Goal: Find specific page/section: Find specific page/section

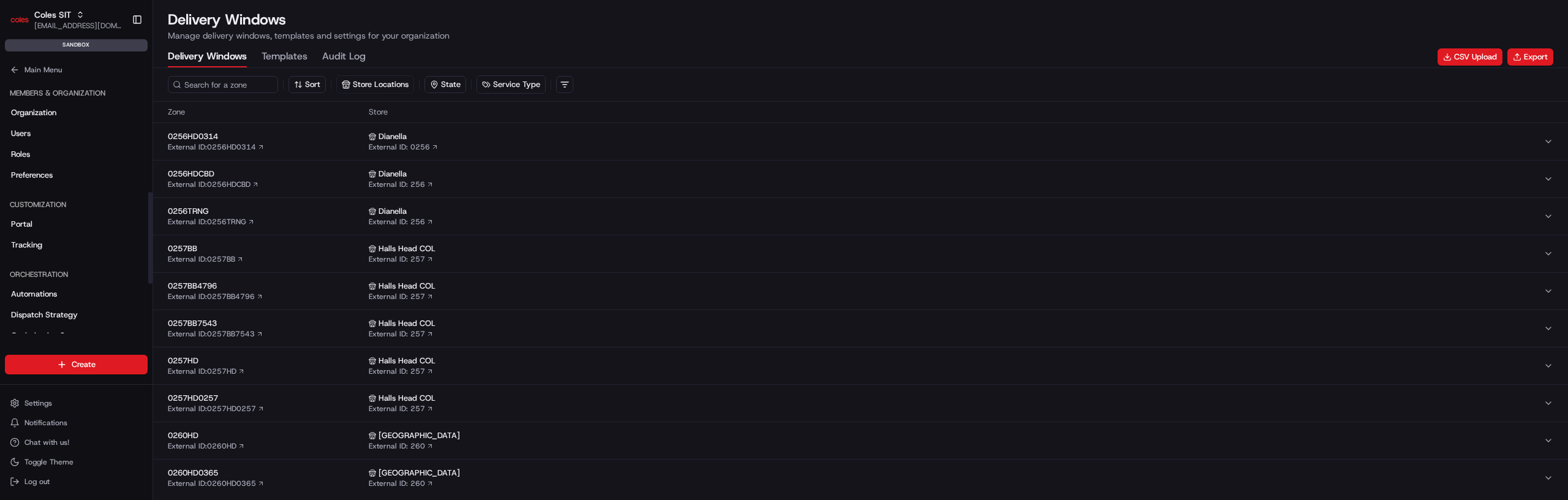
scroll to position [314, 0]
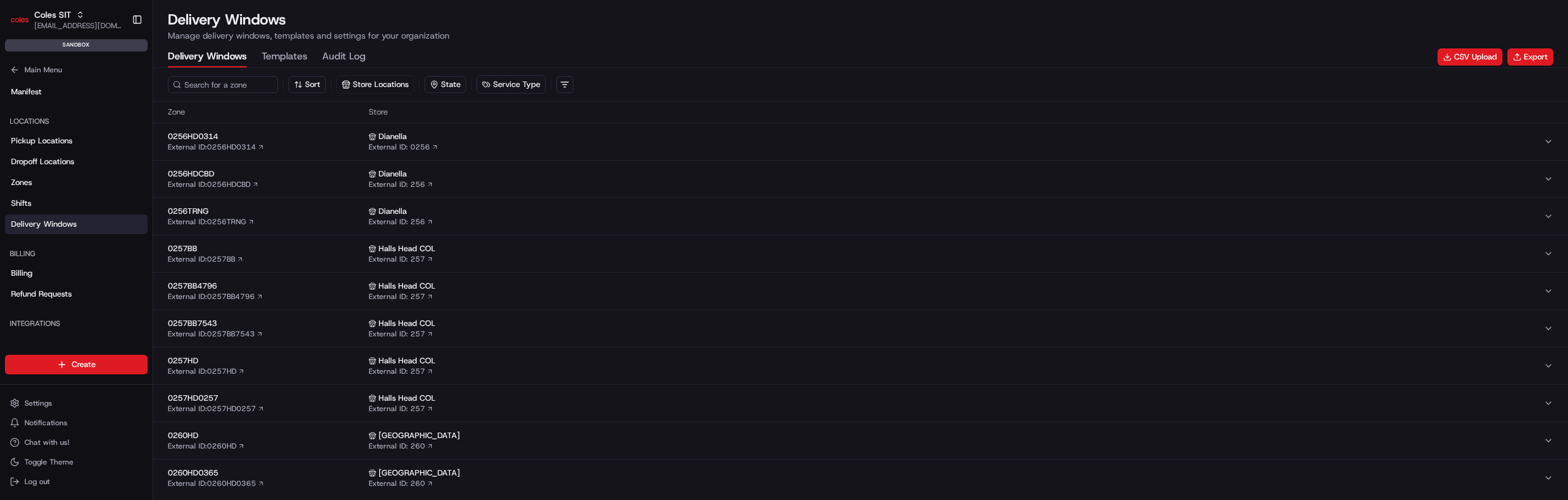
click at [310, 166] on button "0256HDCBD External ID: 0256HDCBD Dianella External ID: 256" at bounding box center [861, 179] width 1415 height 37
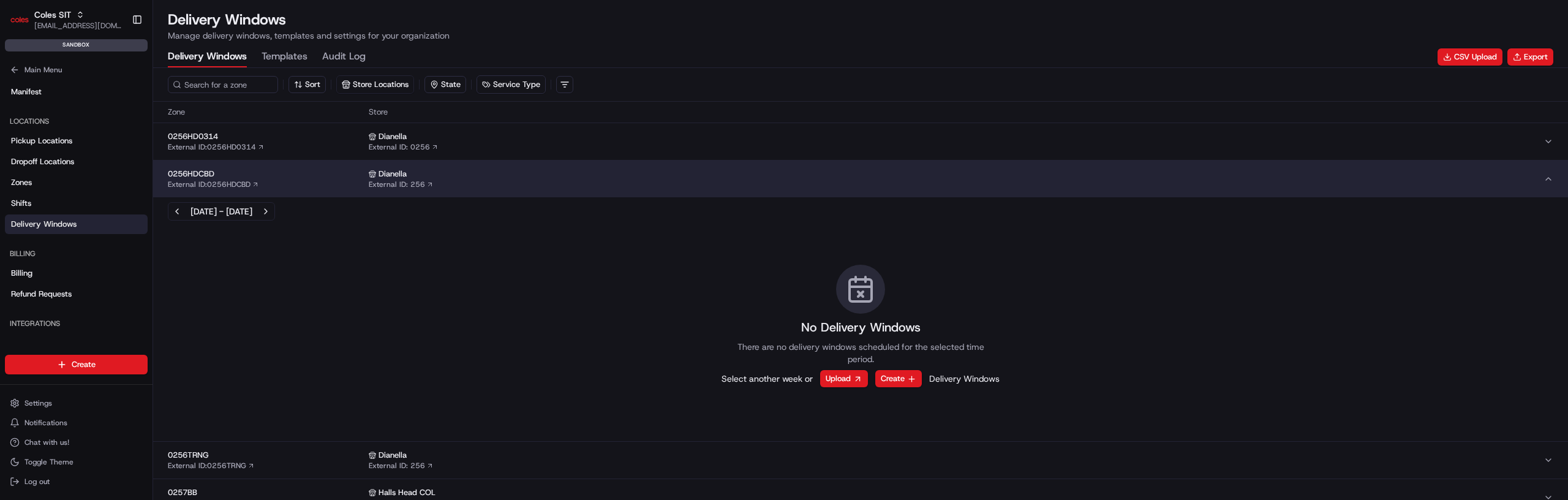
click at [271, 180] on div "0256HDCBD External ID: 0256HDCBD" at bounding box center [266, 179] width 196 height 21
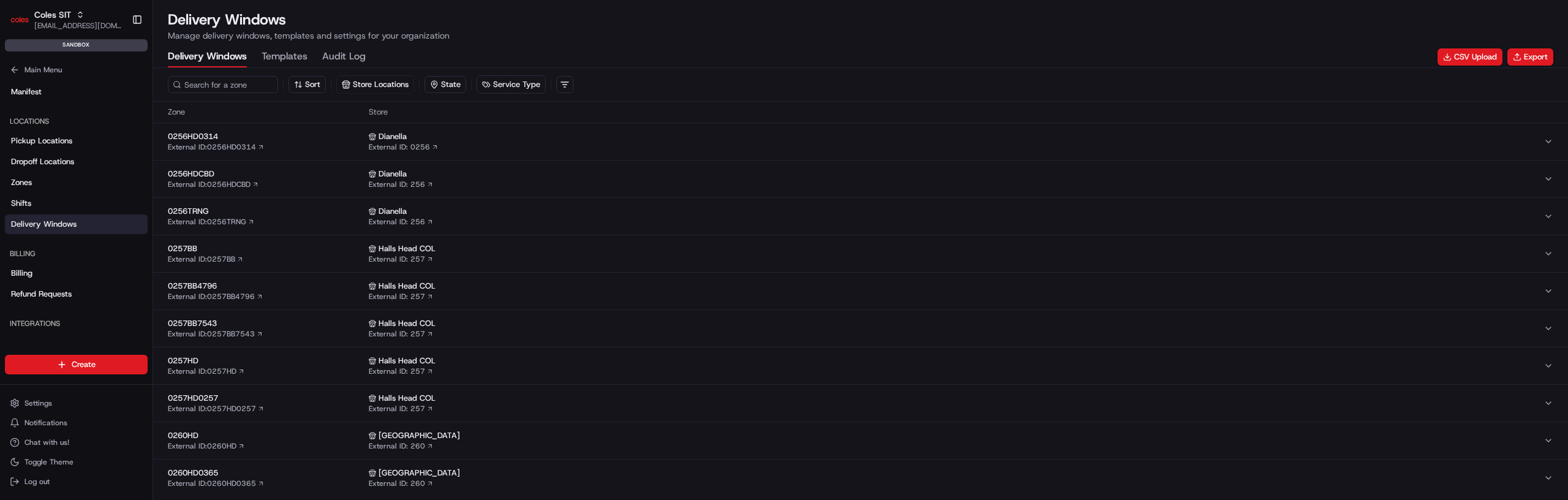
click at [269, 261] on div "0257BB External ID: 0257BB" at bounding box center [266, 254] width 196 height 21
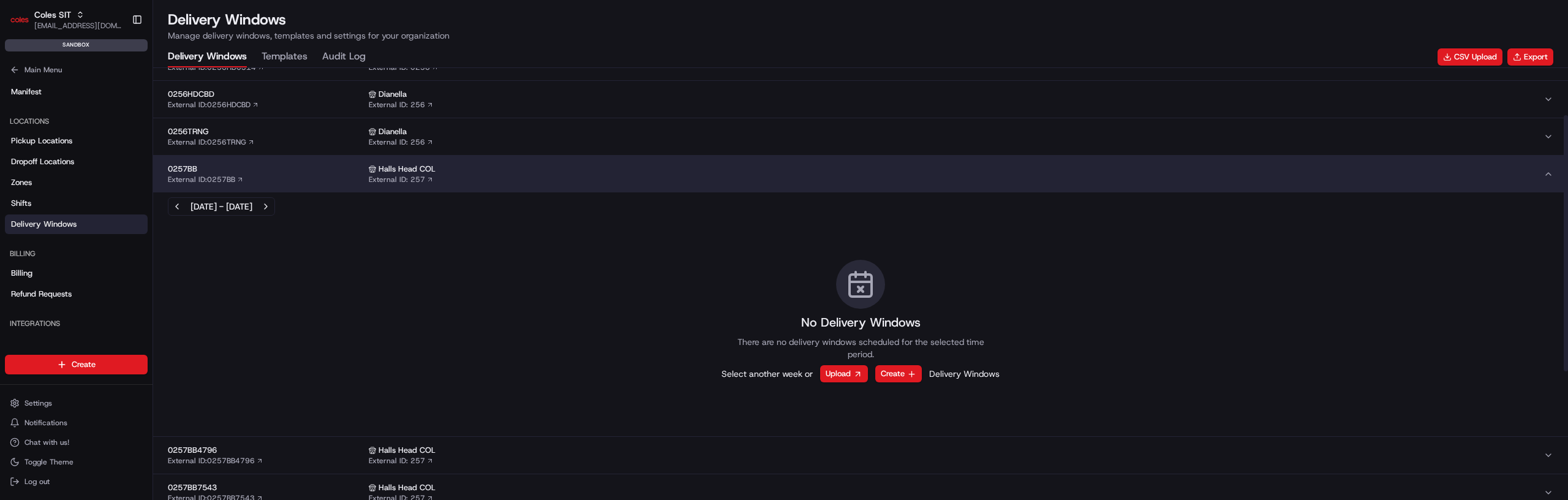
click at [272, 162] on button "0257BB External ID: 0257BB Halls Head COL External ID: 257" at bounding box center [861, 174] width 1415 height 37
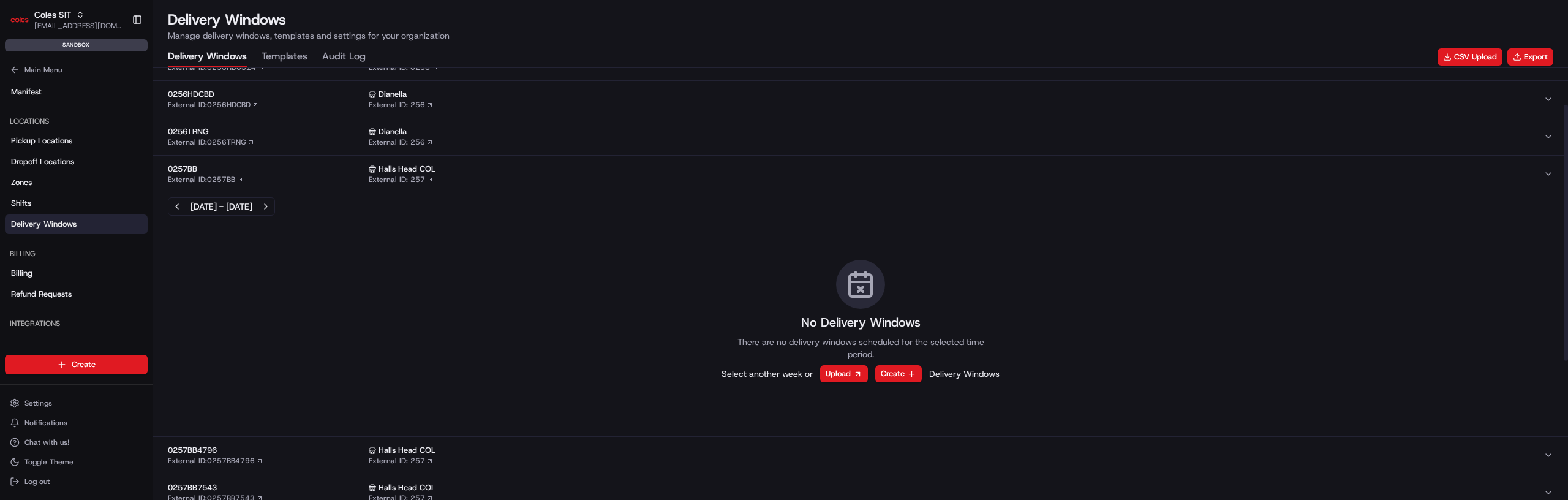
scroll to position [53, 0]
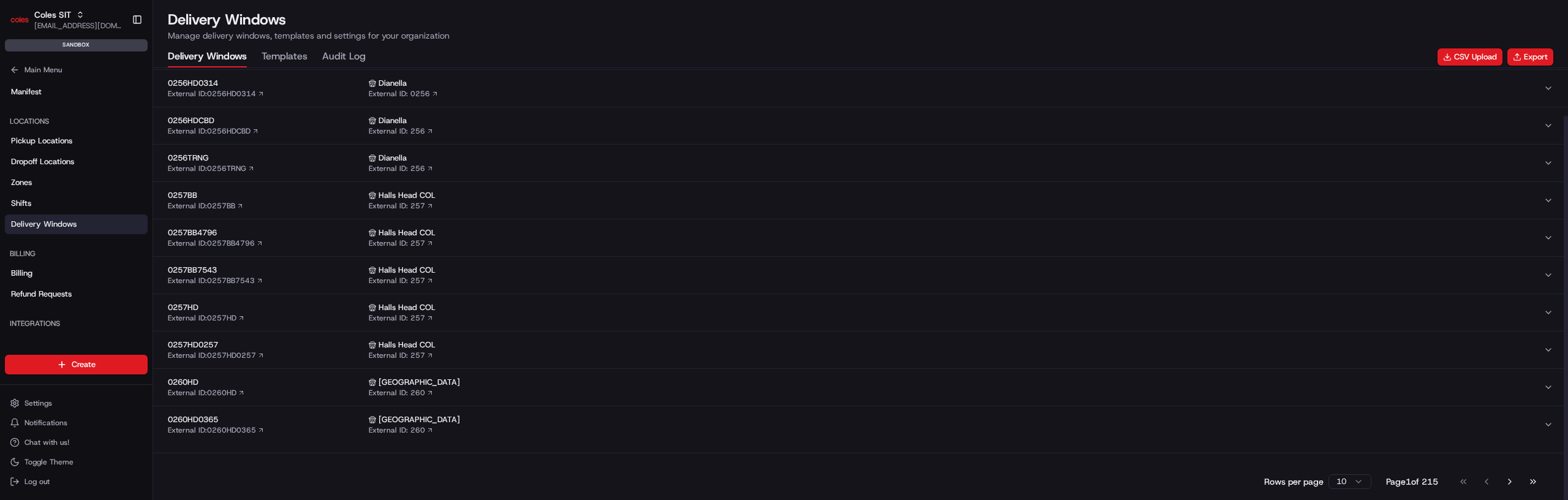
click at [267, 135] on button "0256HDCBD External ID: 0256HDCBD Dianella External ID: 256" at bounding box center [861, 126] width 1415 height 37
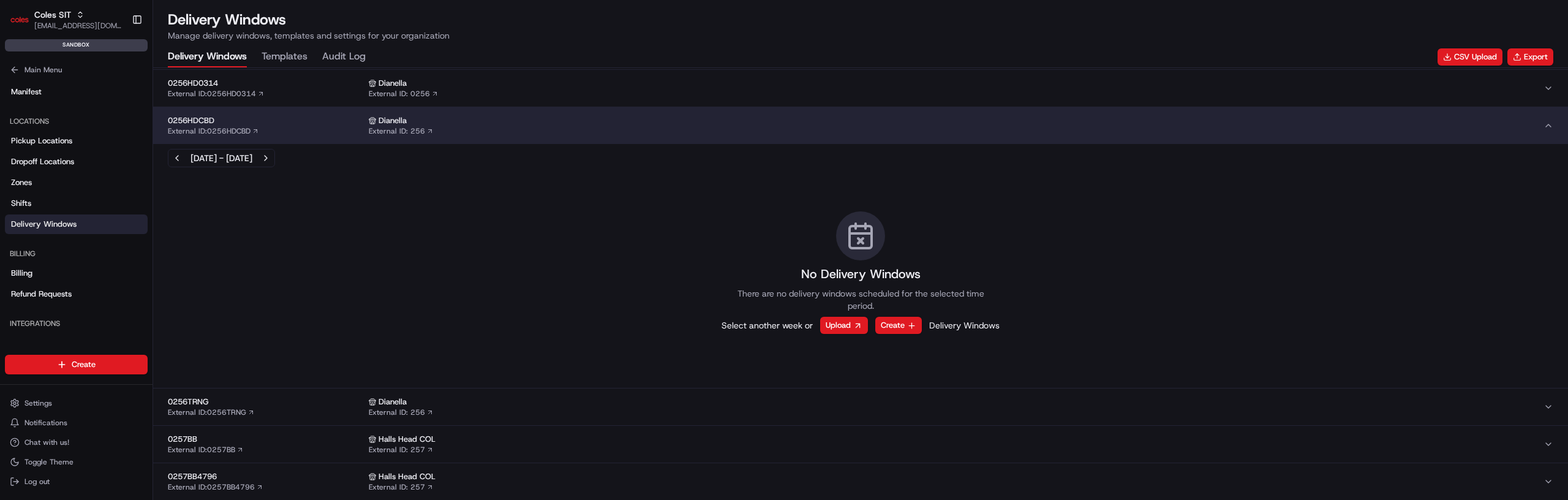
click at [267, 134] on div "0256HDCBD External ID: 0256HDCBD" at bounding box center [266, 126] width 196 height 21
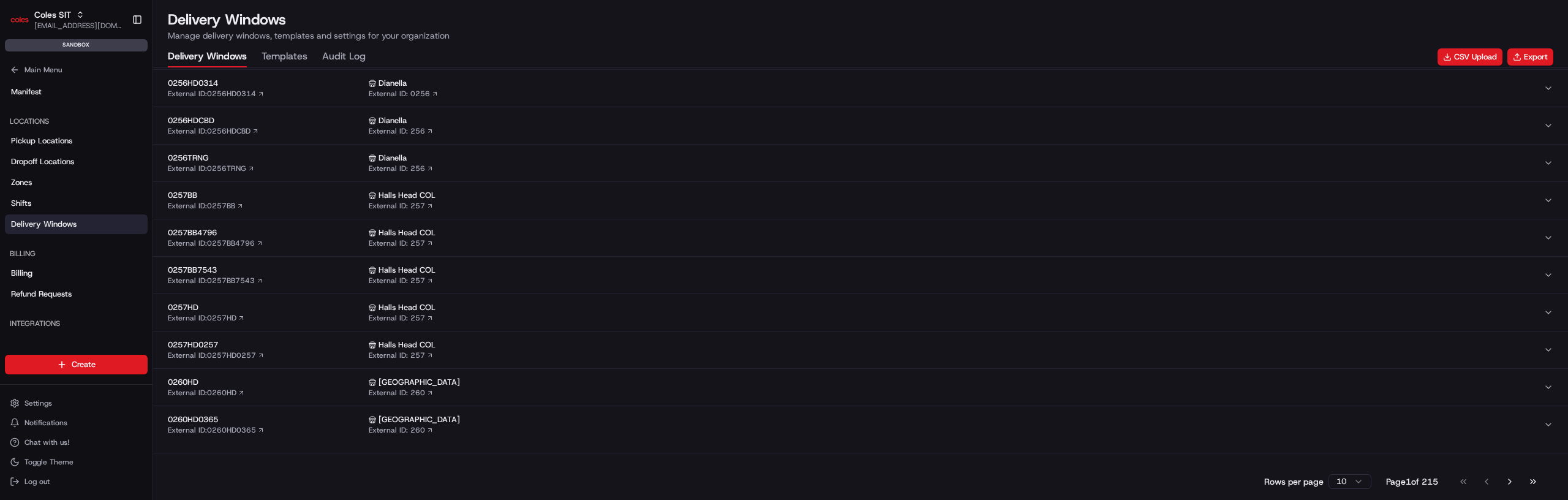
click at [267, 149] on button "0256TRNG External ID: 0256TRNG Dianella External ID: 256" at bounding box center [861, 162] width 1415 height 37
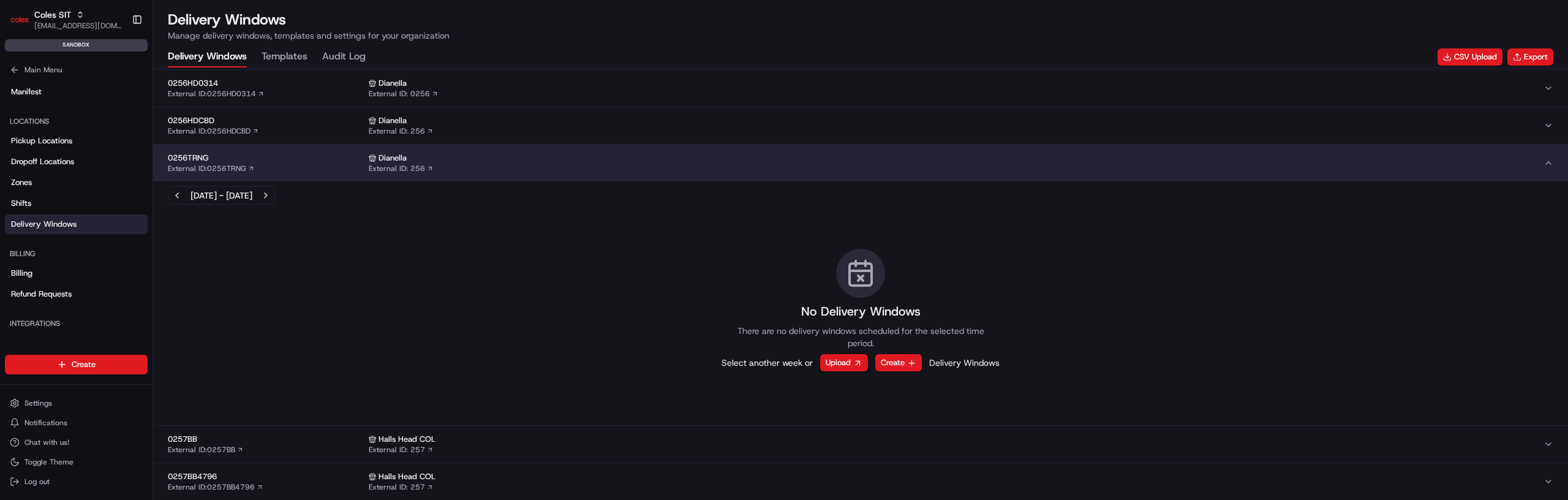
click at [267, 149] on button "0256TRNG External ID: 0256TRNG Dianella External ID: 256" at bounding box center [861, 162] width 1415 height 37
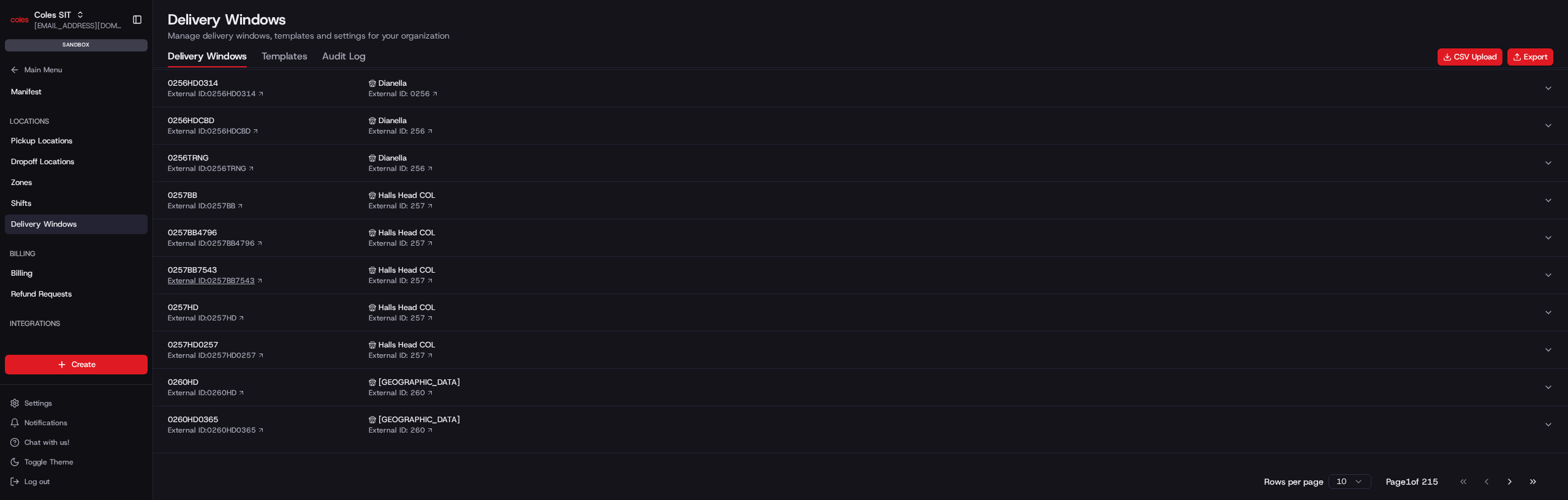
click at [257, 285] on link "External ID: 0257BB7543" at bounding box center [216, 280] width 96 height 10
click at [279, 284] on div "0257BB7543 External ID: 0257BB7543" at bounding box center [266, 275] width 196 height 21
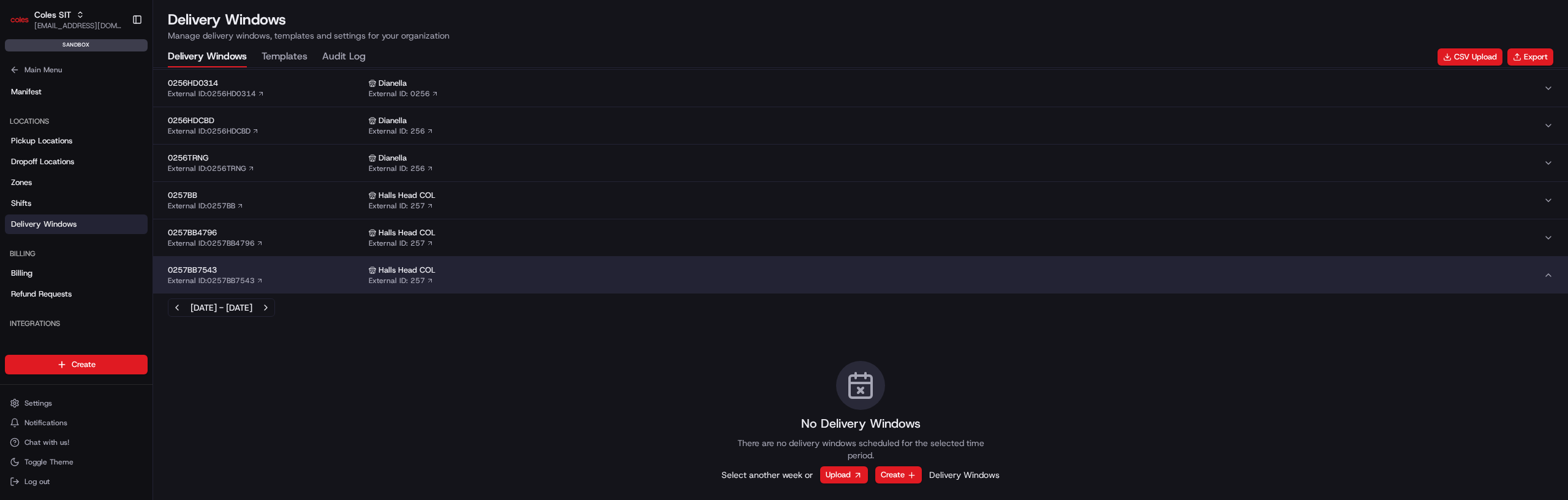
click at [279, 284] on div "0257BB7543 External ID: 0257BB7543" at bounding box center [266, 275] width 196 height 21
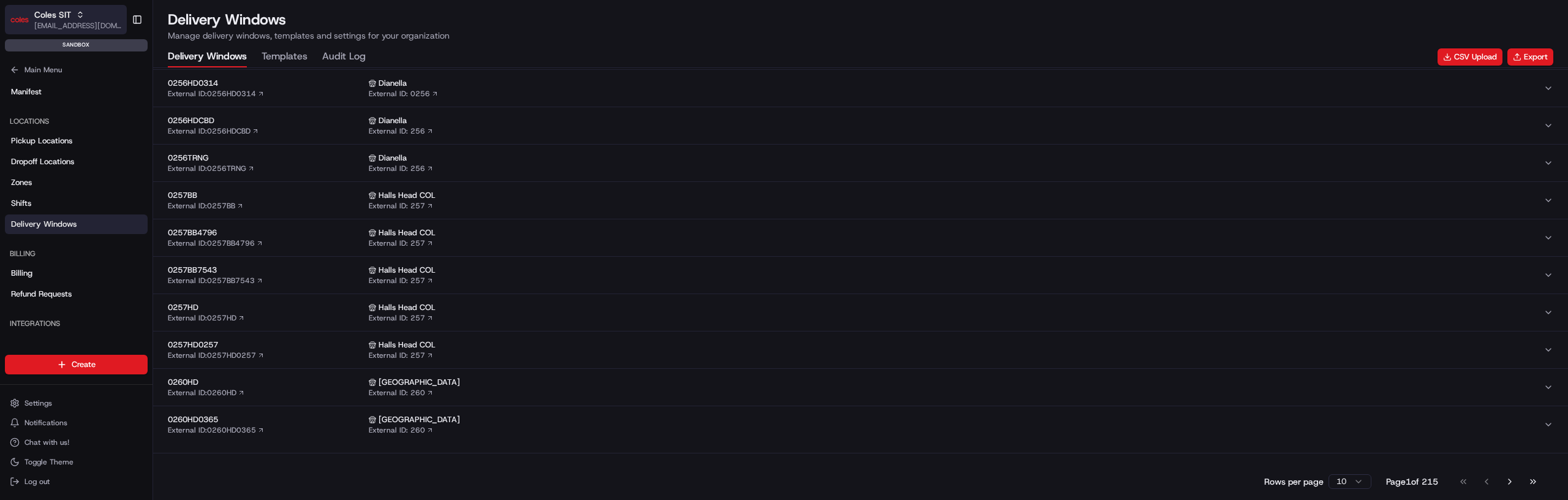
click at [95, 17] on div "Coles SIT" at bounding box center [78, 15] width 88 height 13
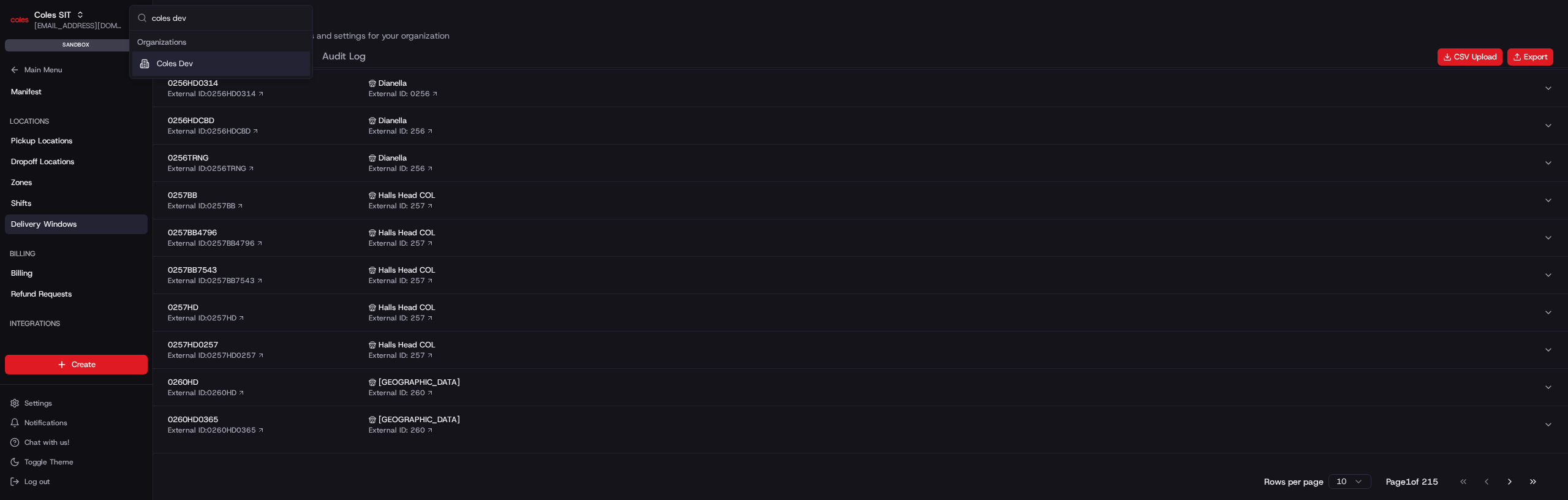
type input "coles dev"
click at [186, 55] on div "Coles Dev" at bounding box center [221, 63] width 178 height 24
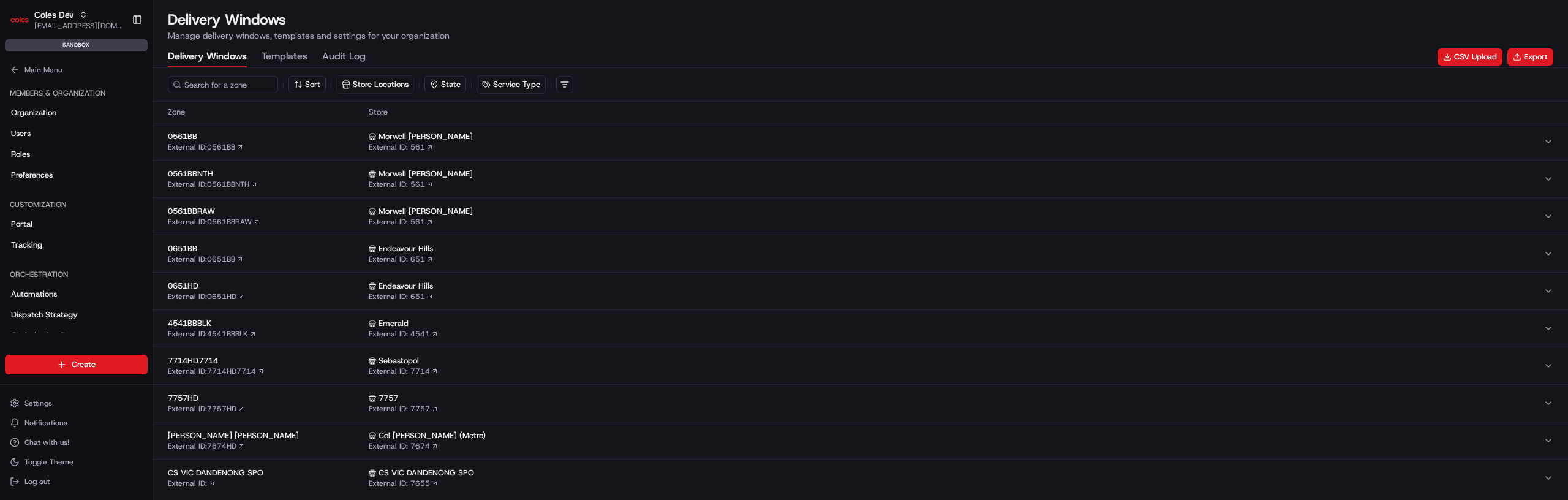
click at [297, 174] on span "0561BBNTH" at bounding box center [266, 174] width 196 height 11
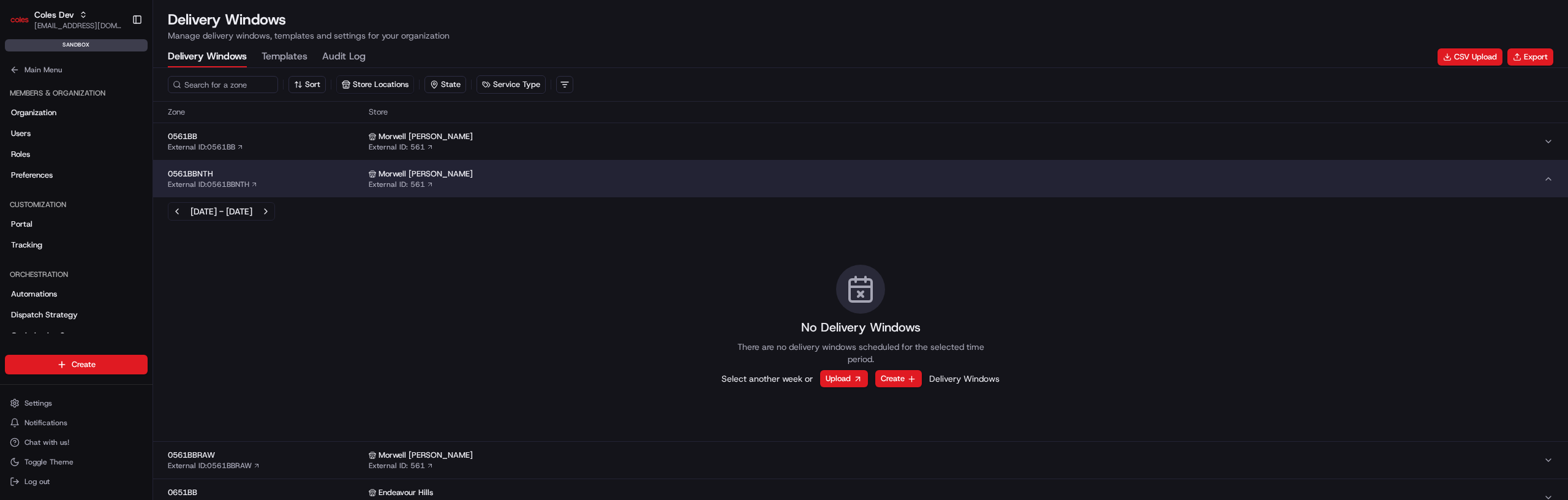
click at [297, 175] on span "0561BBNTH" at bounding box center [266, 174] width 196 height 11
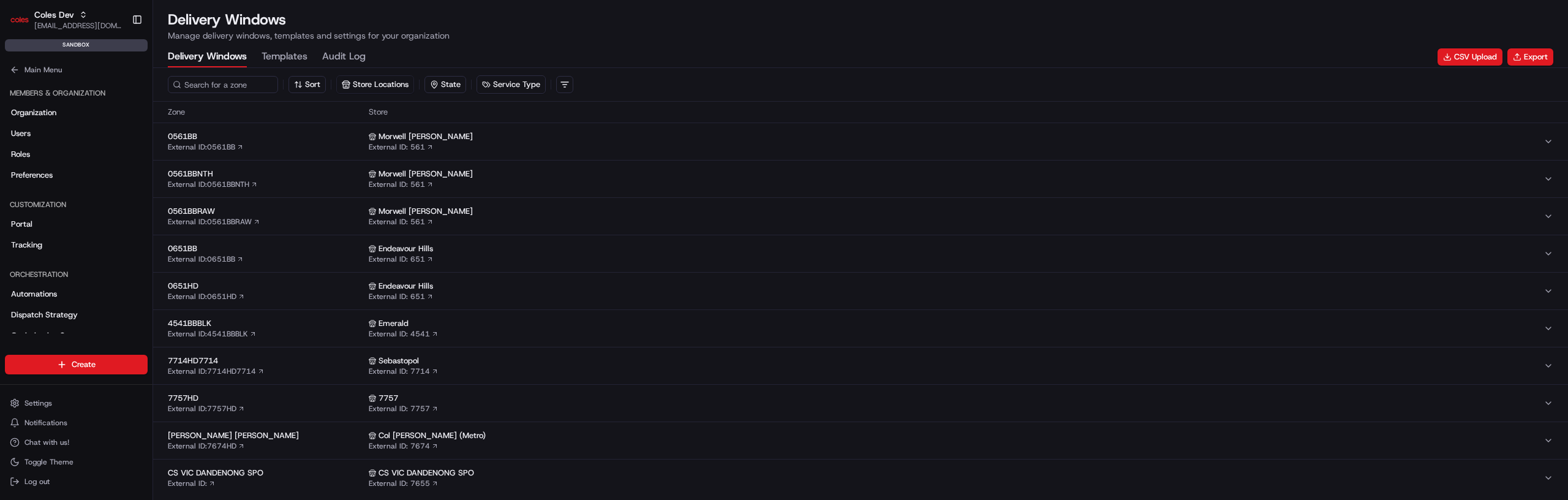
click at [299, 213] on span "0561BBRAW" at bounding box center [266, 211] width 196 height 11
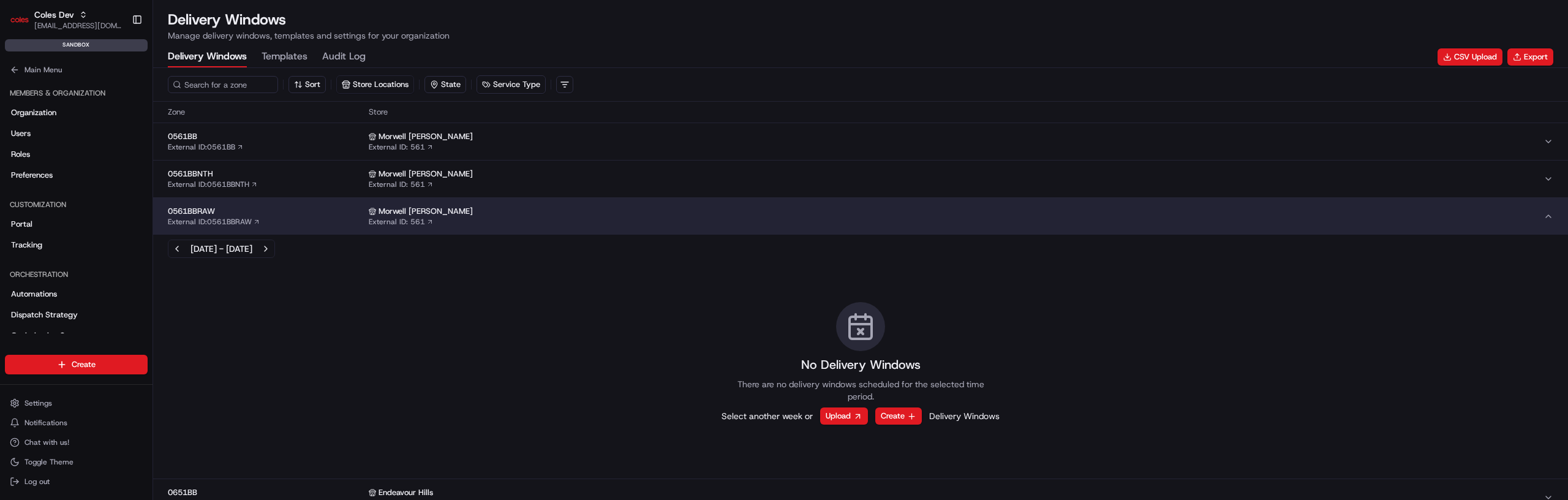
click at [299, 213] on span "0561BBRAW" at bounding box center [266, 211] width 196 height 11
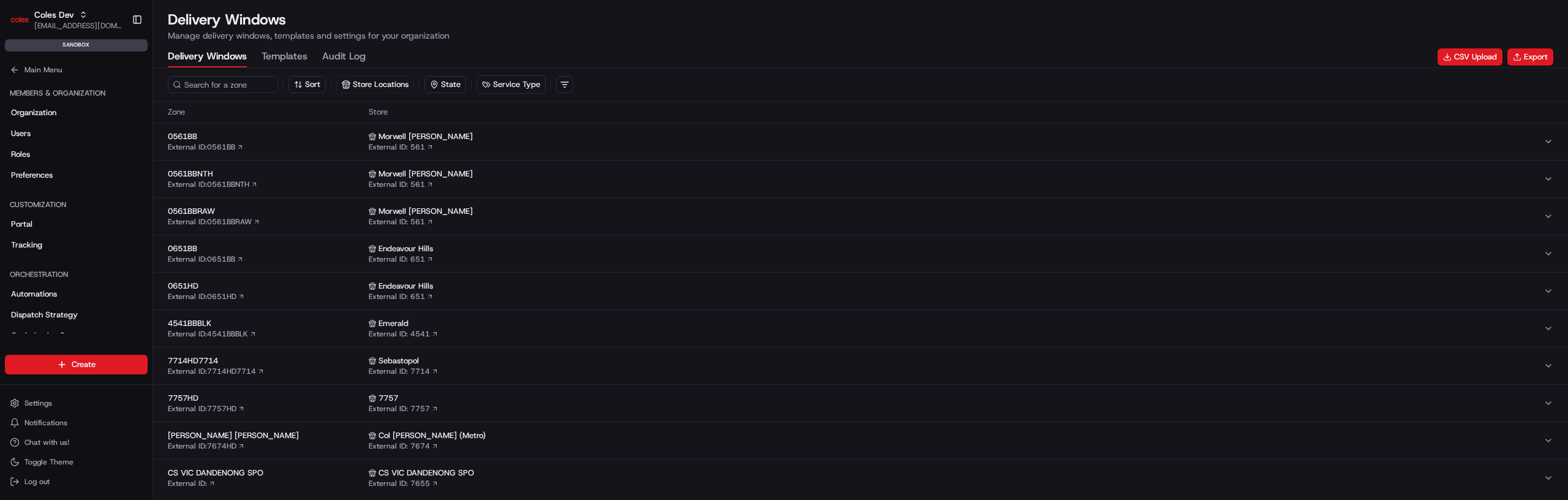
click at [293, 253] on span "0651BB" at bounding box center [266, 249] width 196 height 11
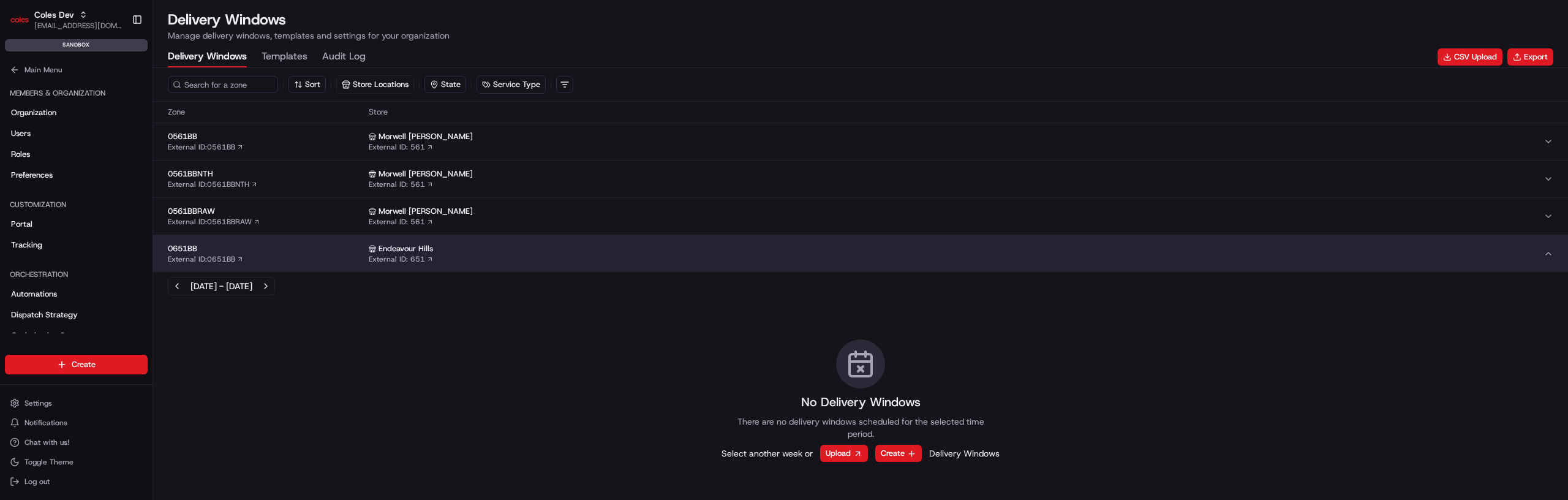
click at [293, 253] on span "0651BB" at bounding box center [266, 249] width 196 height 11
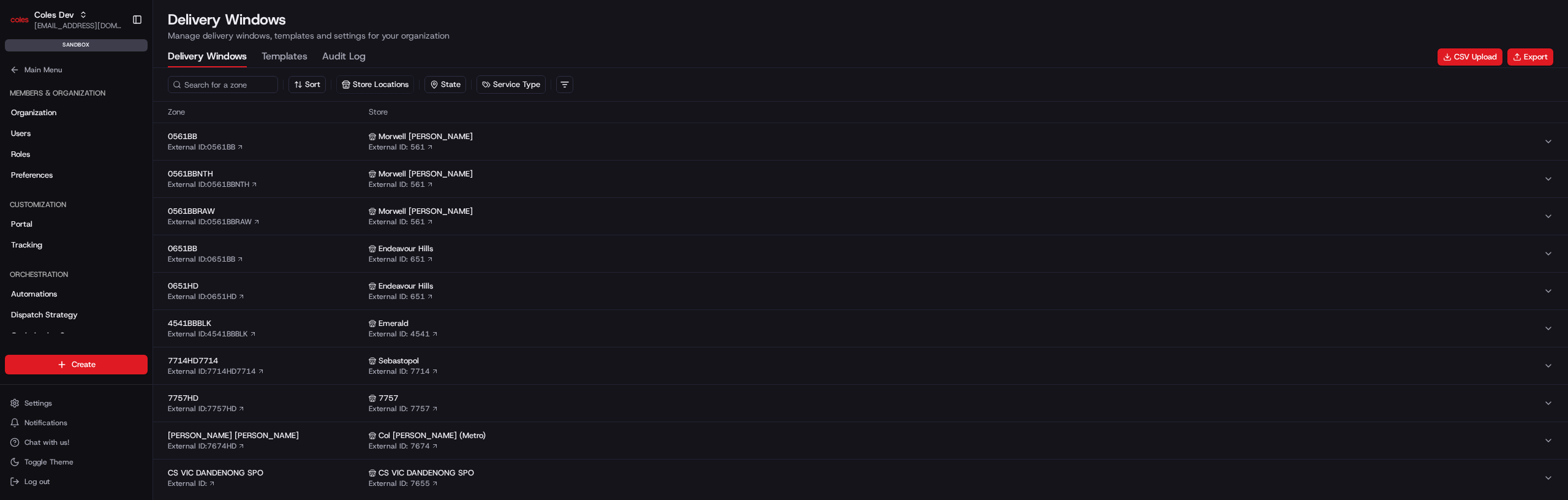
click at [282, 283] on span "0651HD" at bounding box center [266, 286] width 196 height 11
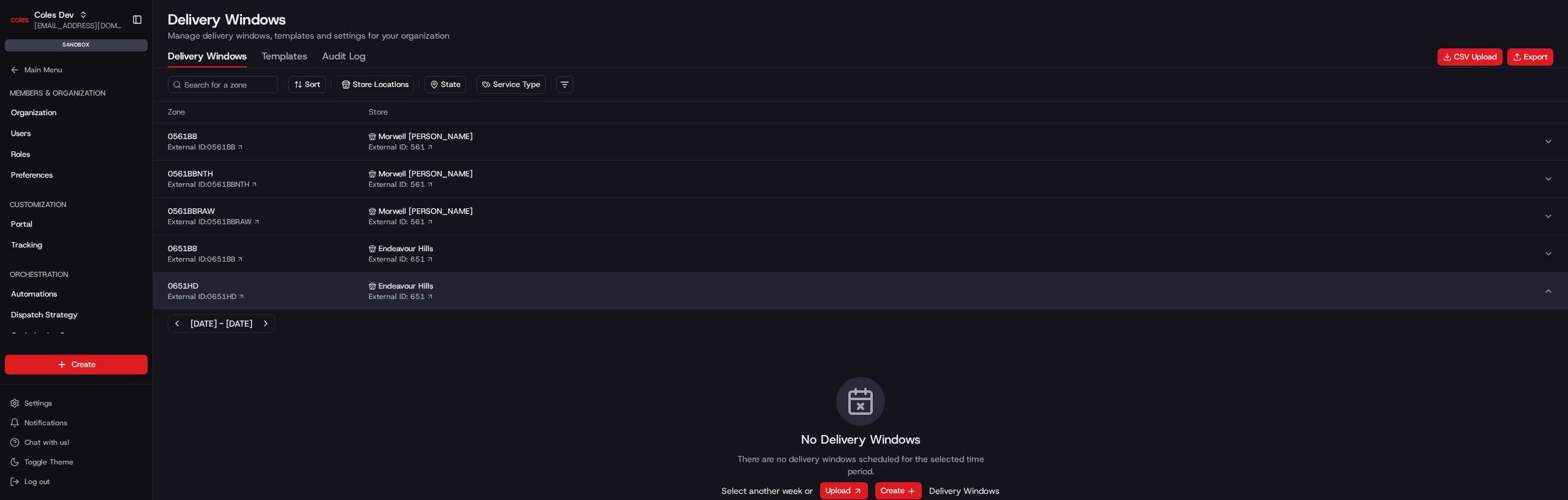
click at [282, 283] on span "0651HD" at bounding box center [266, 286] width 196 height 11
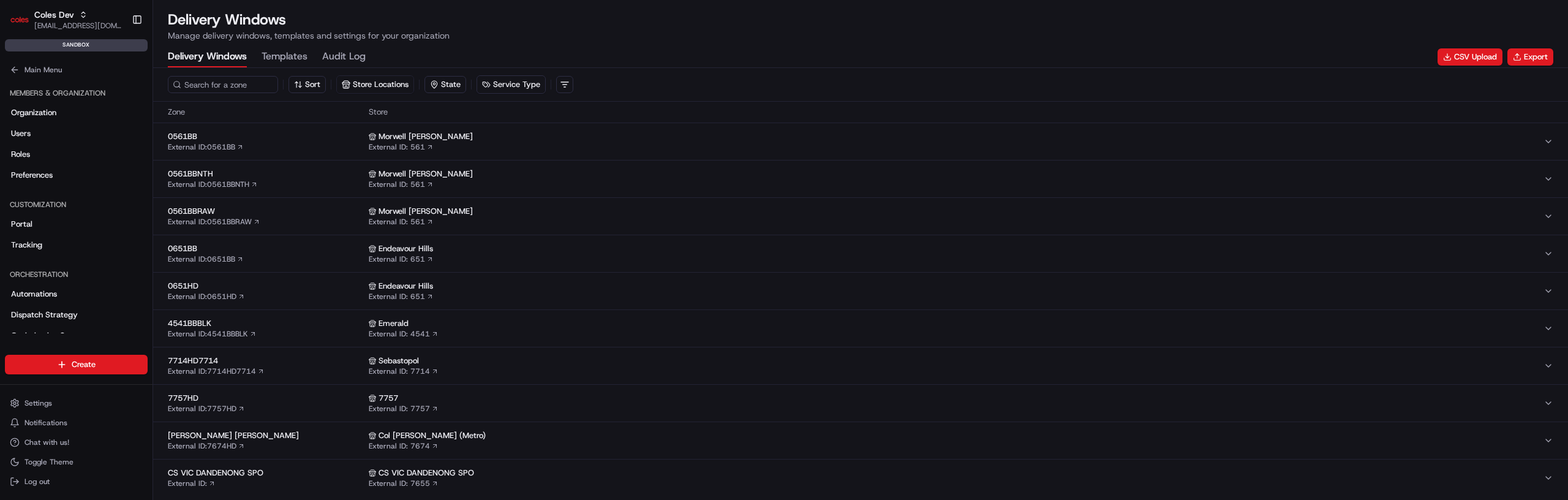
click at [274, 326] on span "4541BBBLK" at bounding box center [266, 324] width 196 height 11
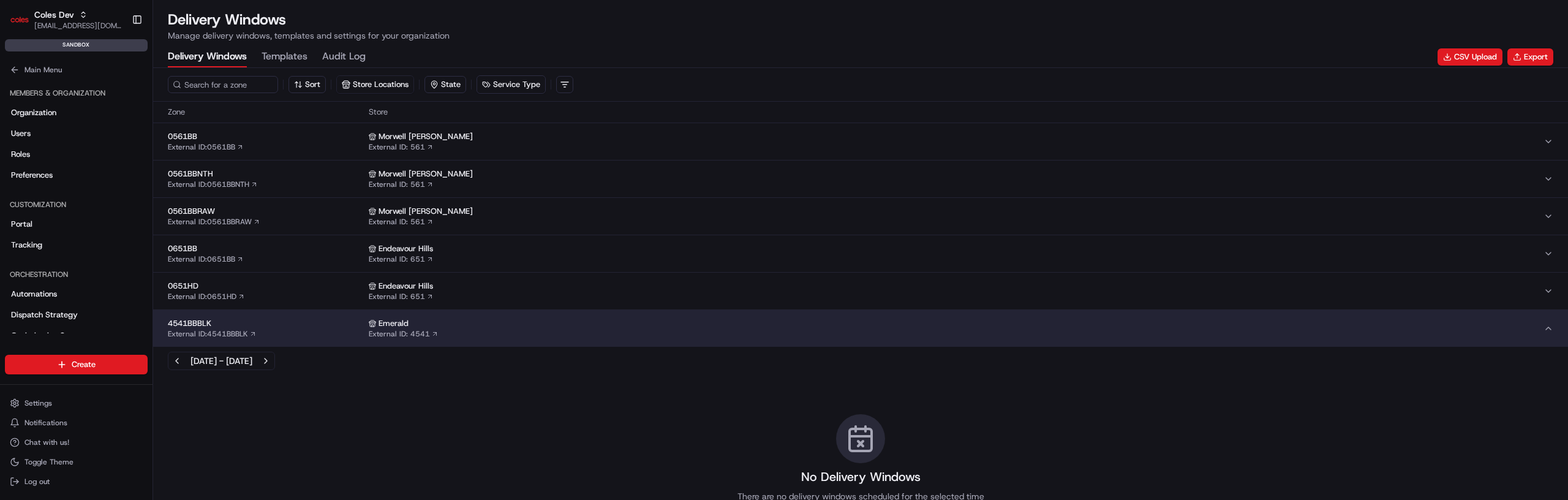
click at [275, 326] on span "4541BBBLK" at bounding box center [266, 324] width 196 height 11
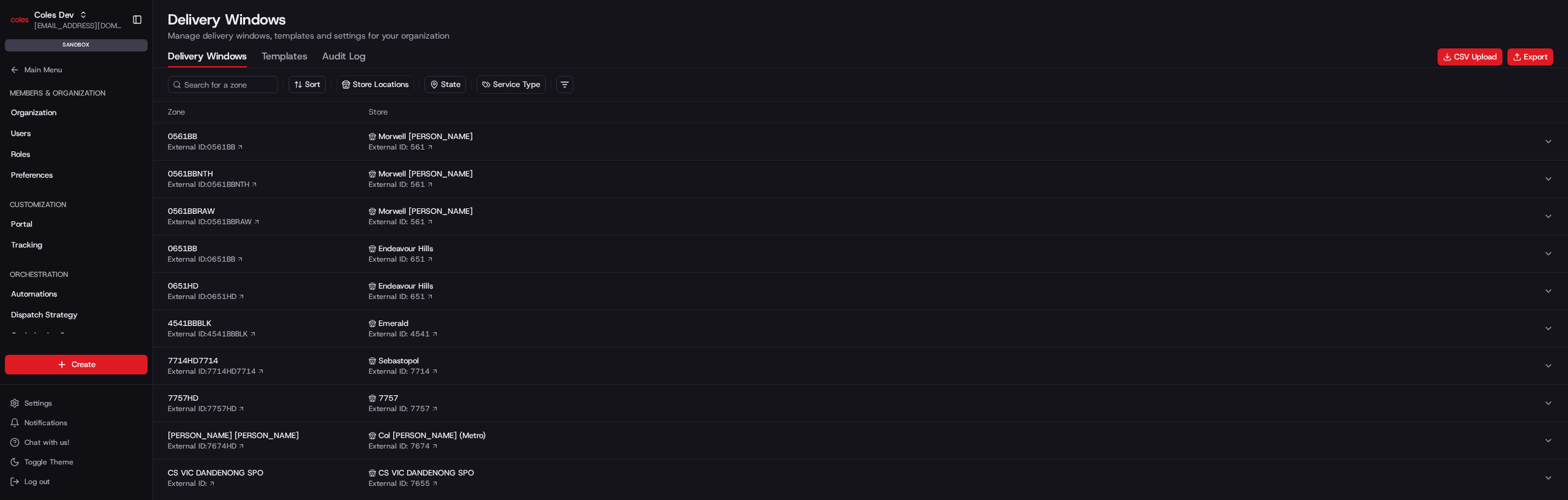
click at [315, 430] on button "[PERSON_NAME] [PERSON_NAME] External ID: 7674HD Col [PERSON_NAME] FulfilmentCen…" at bounding box center [861, 440] width 1415 height 37
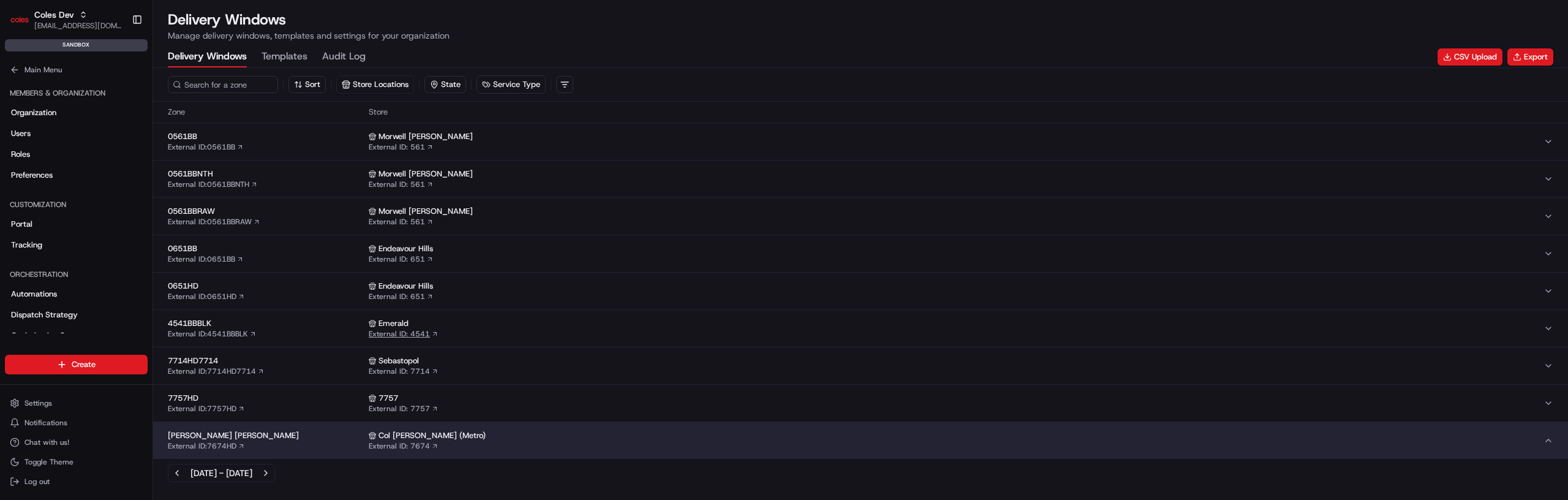
scroll to position [297, 0]
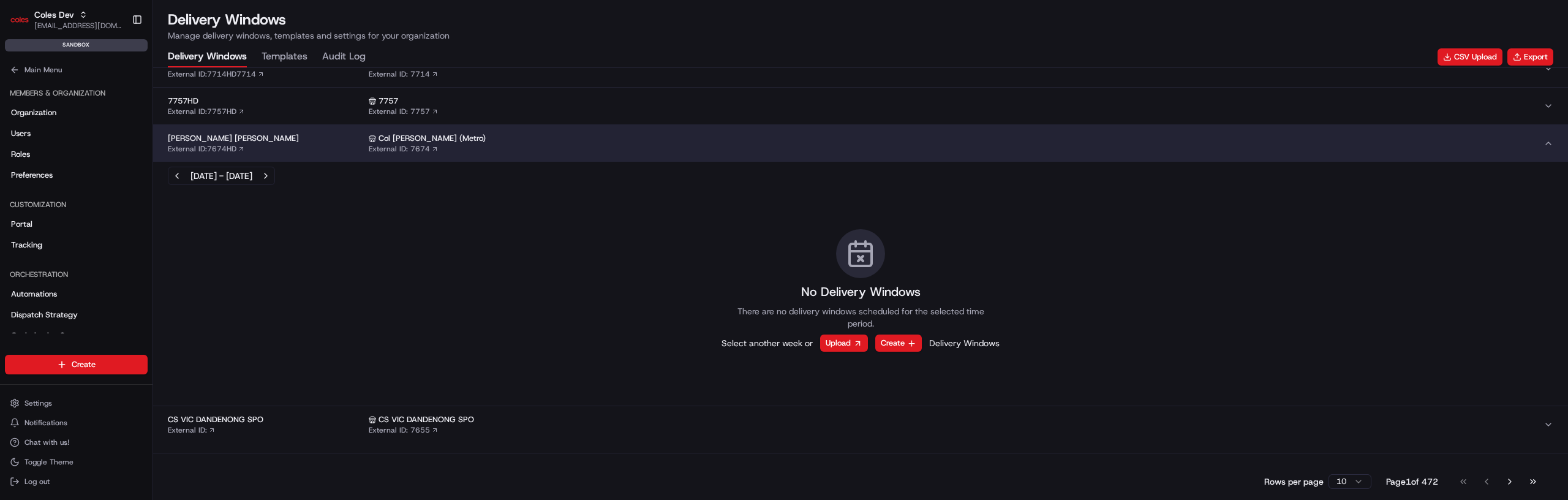
click at [186, 179] on div "[DATE] - [DATE]" at bounding box center [222, 176] width 107 height 18
click at [179, 179] on button "Previous week" at bounding box center [177, 176] width 17 height 17
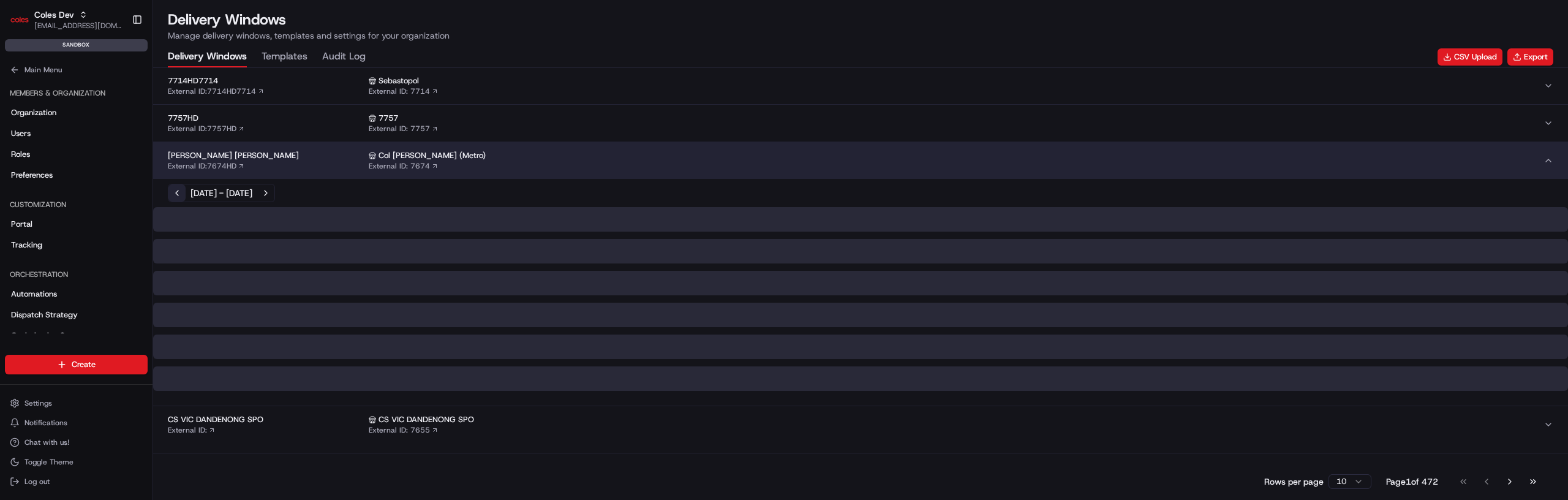
scroll to position [297, 0]
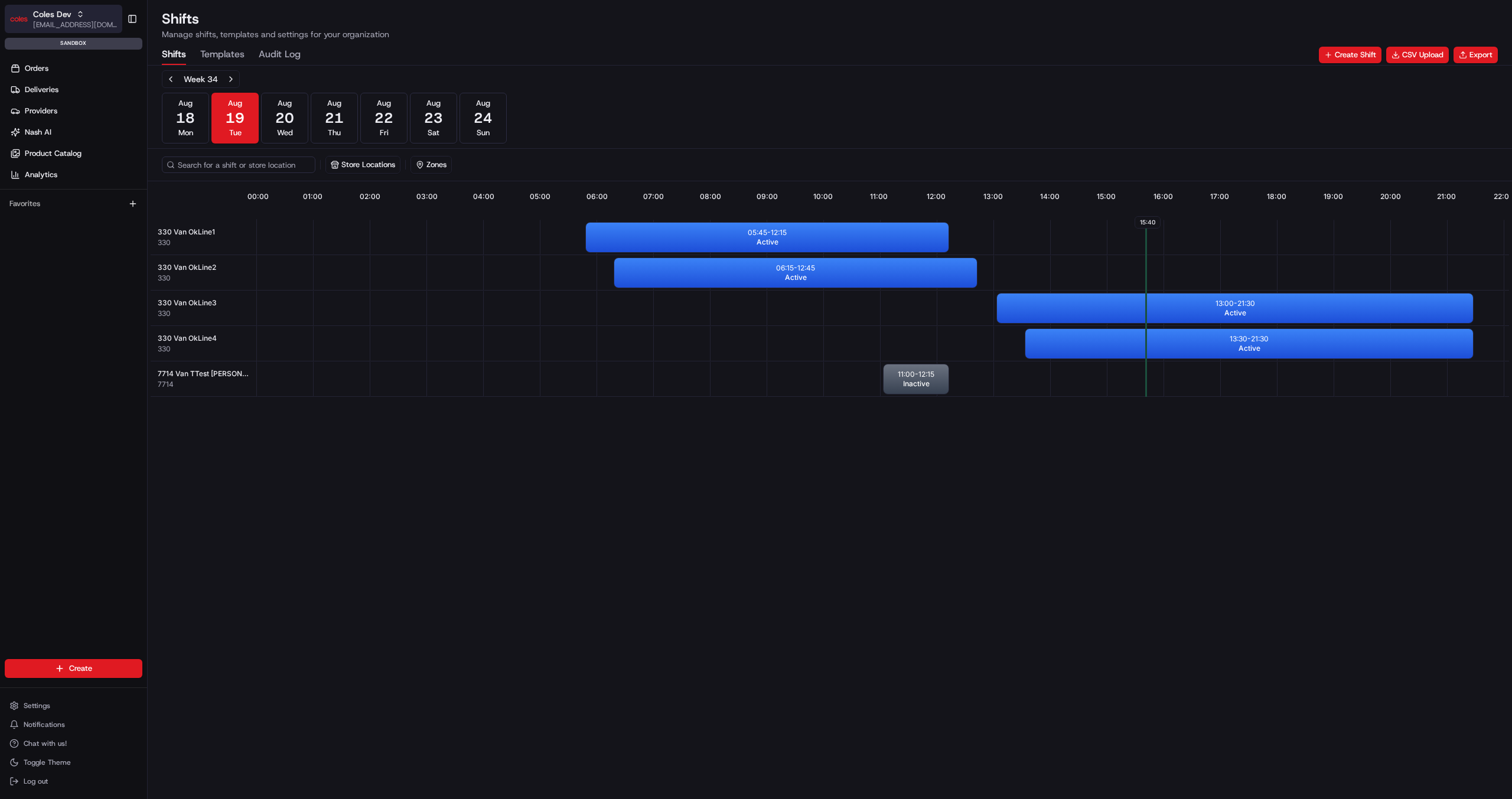
click at [69, 29] on button "Coles Dev gytis@usenash.com" at bounding box center [63, 19] width 118 height 28
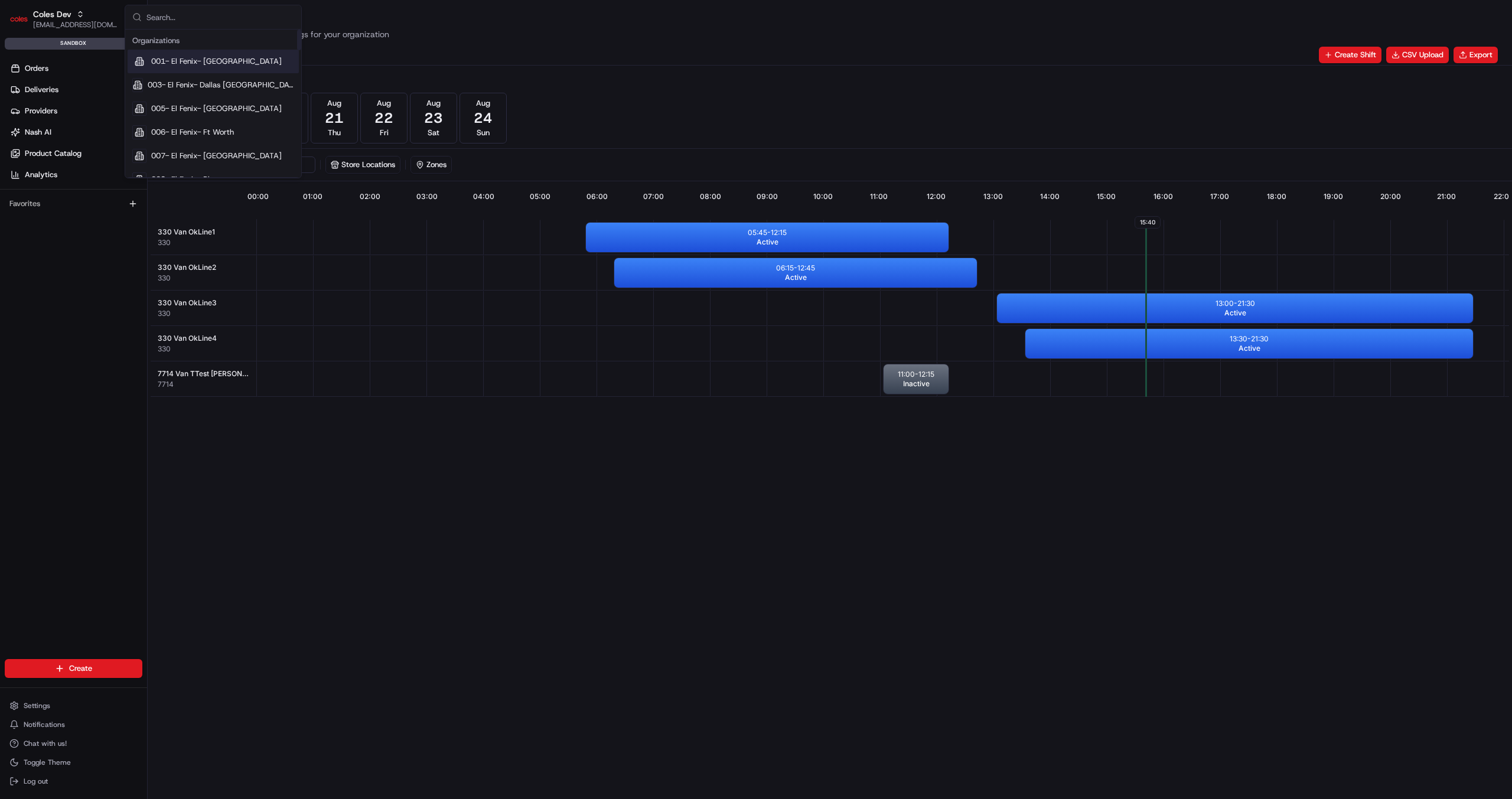
paste input "QuickBite"
type input "QuickBite"
click at [182, 61] on span "QuickBite" at bounding box center [168, 61] width 34 height 11
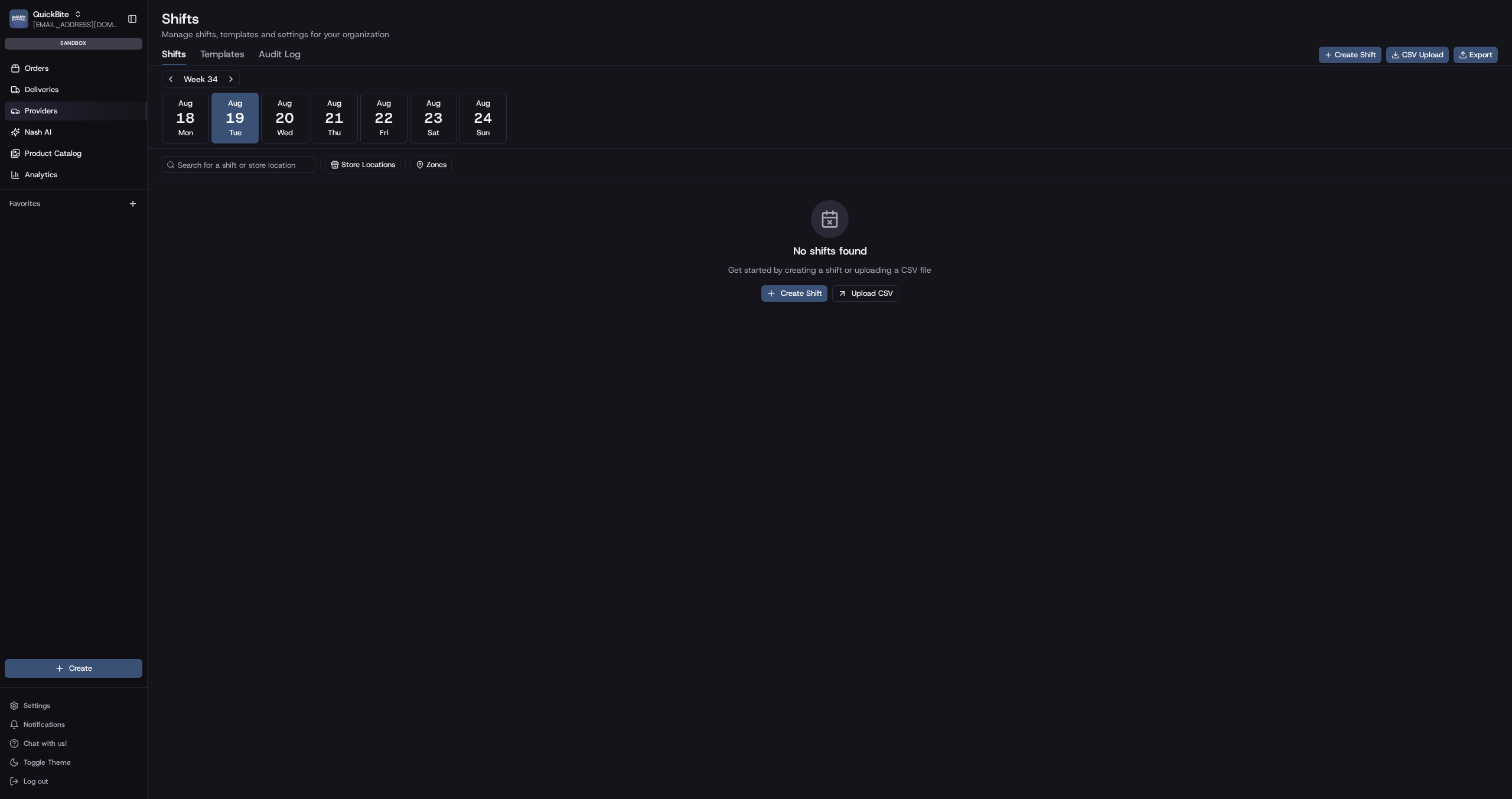
click at [59, 113] on link "Providers" at bounding box center [76, 111] width 143 height 19
